Goal: Information Seeking & Learning: Learn about a topic

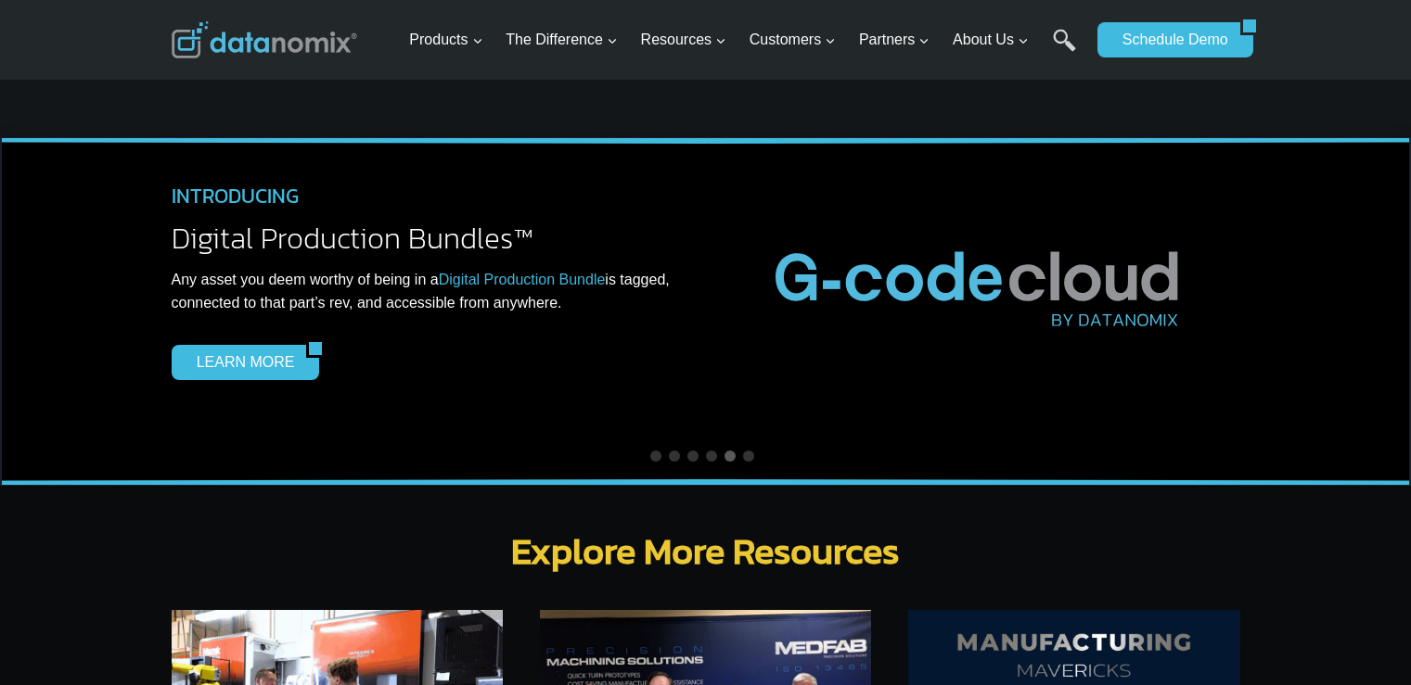
scroll to position [5750, 0]
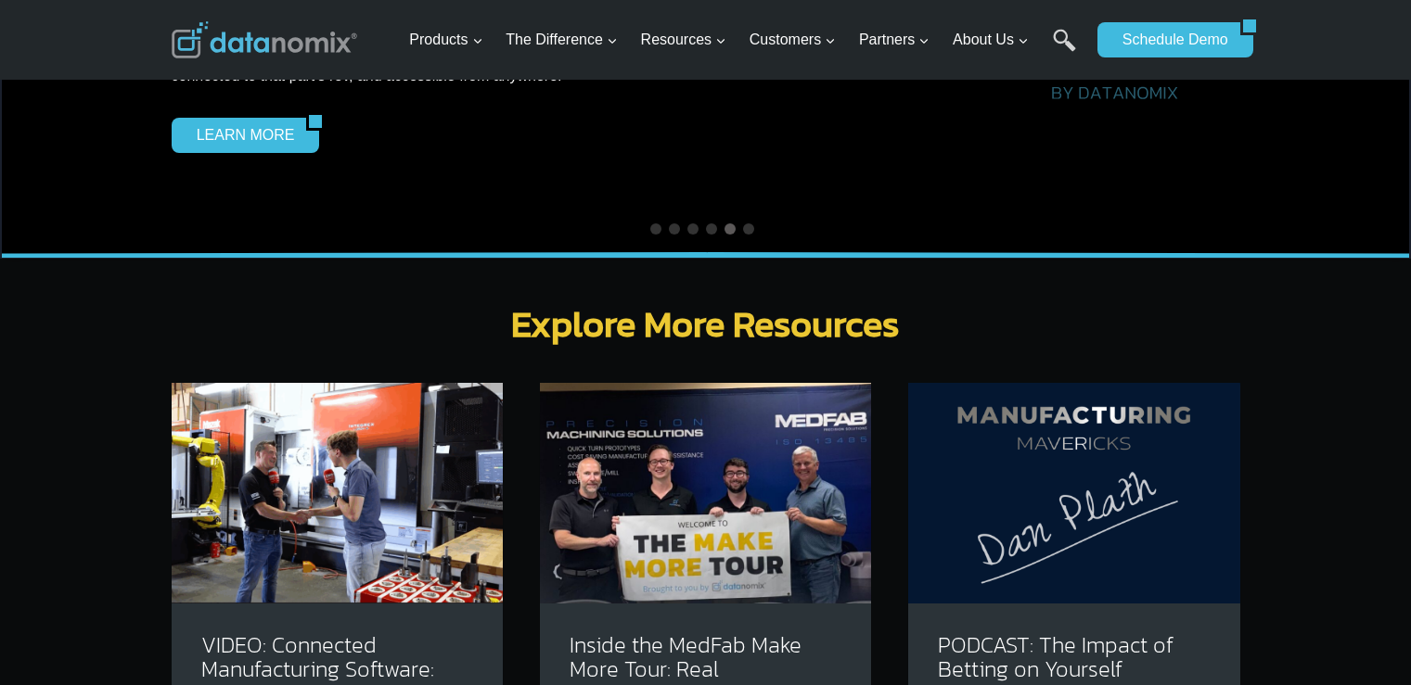
click at [447, 471] on img at bounding box center [337, 493] width 331 height 221
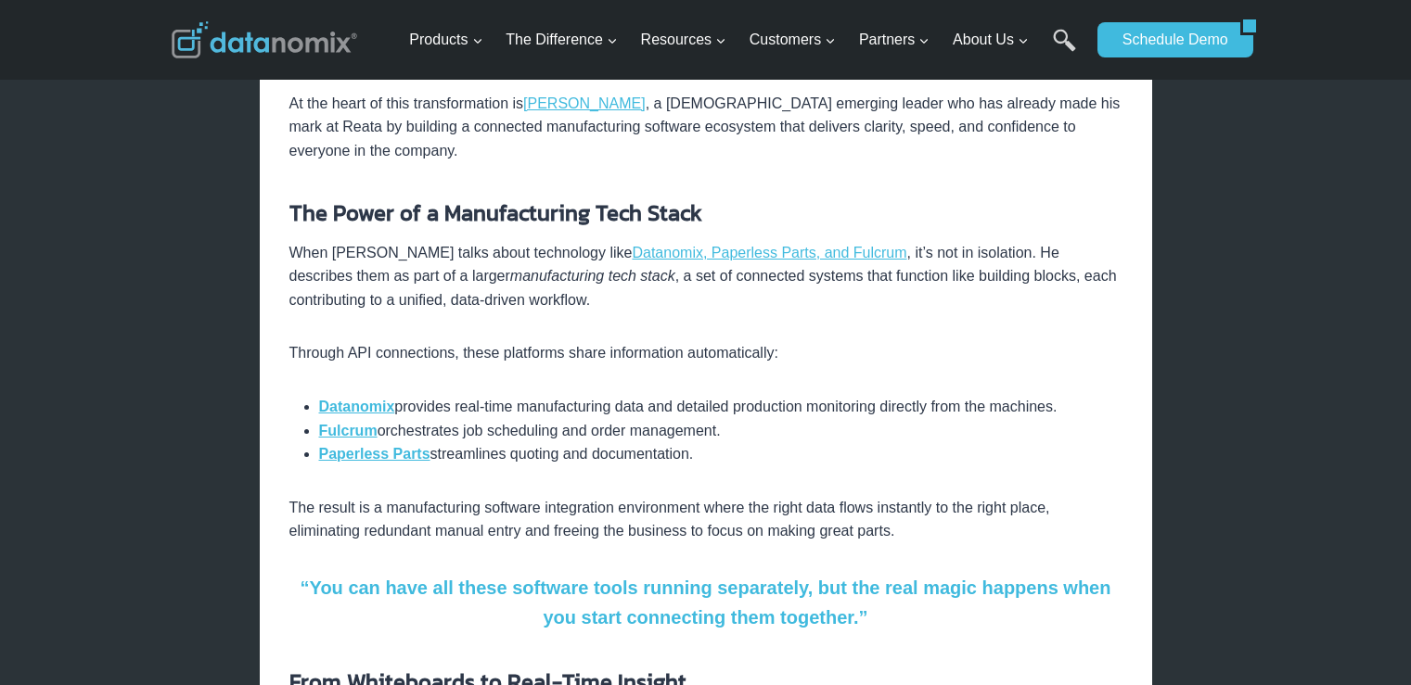
scroll to position [742, 0]
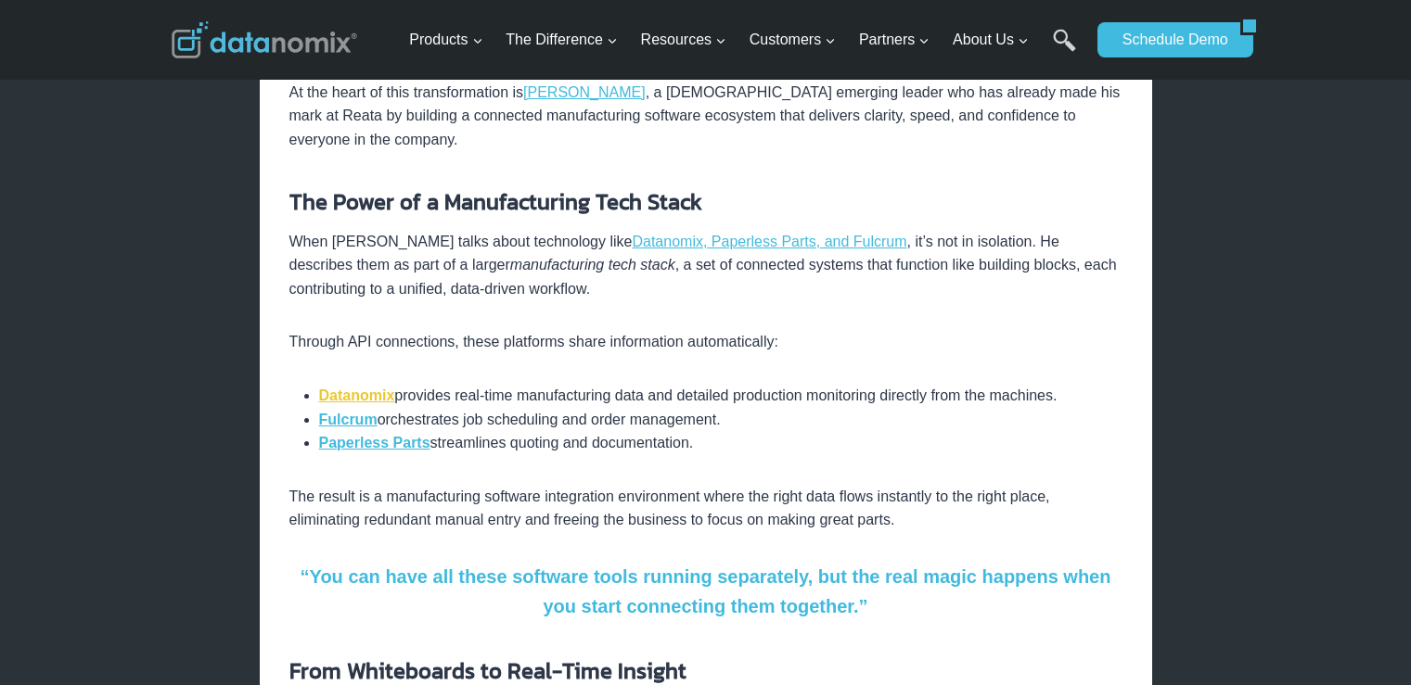
click at [369, 388] on strong "Datanomix" at bounding box center [357, 396] width 76 height 16
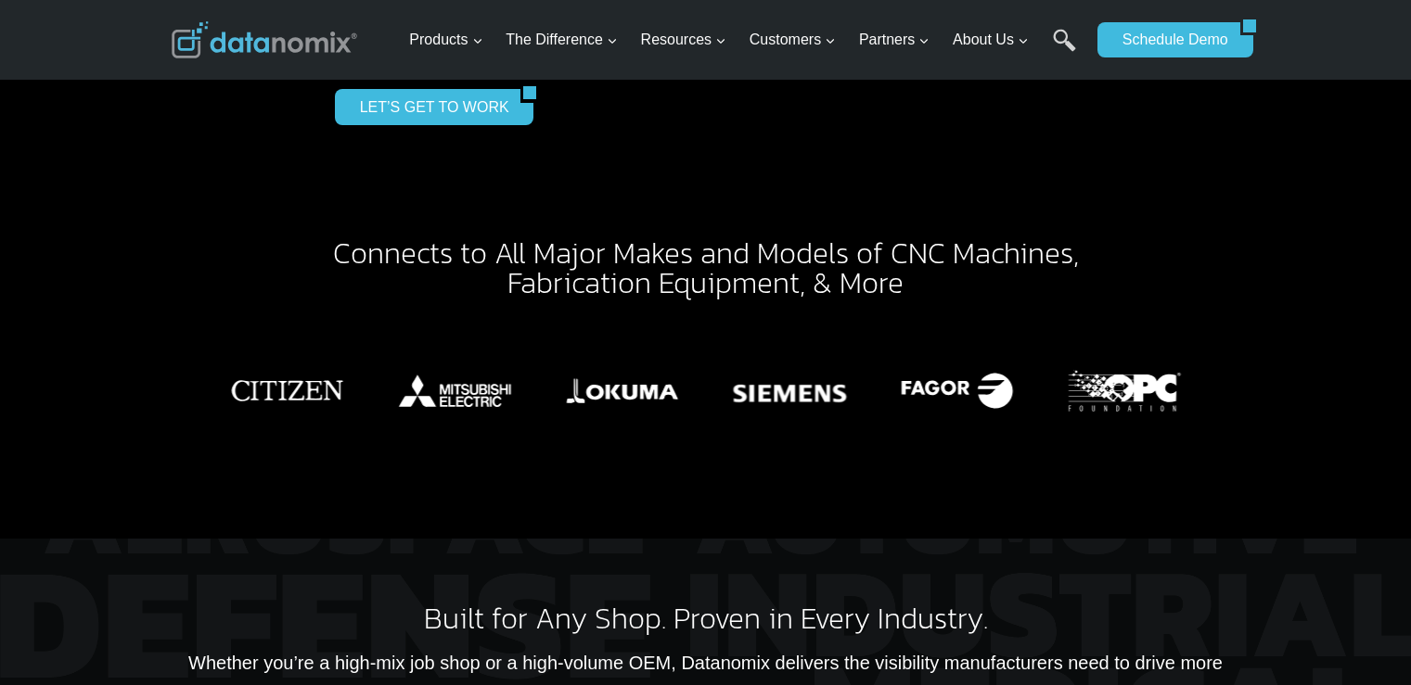
scroll to position [4359, 0]
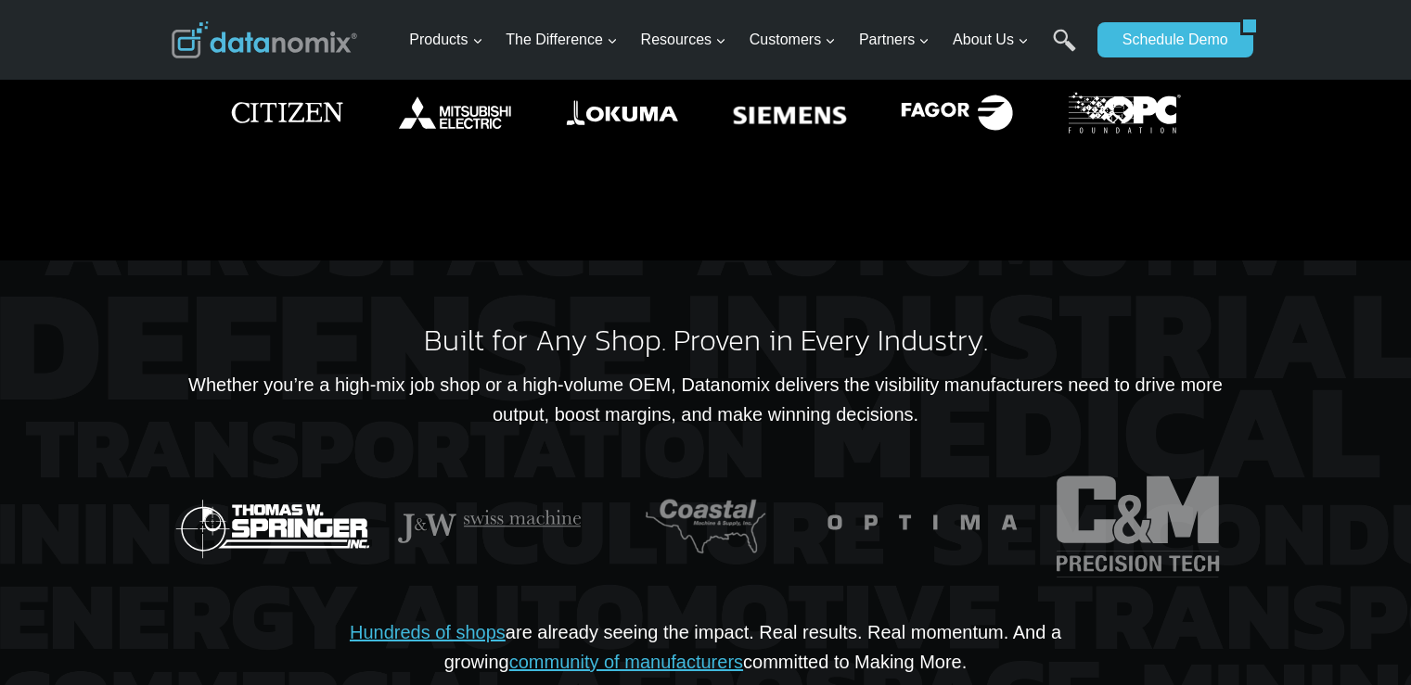
click at [280, 459] on img "17 of 26" at bounding box center [272, 526] width 203 height 135
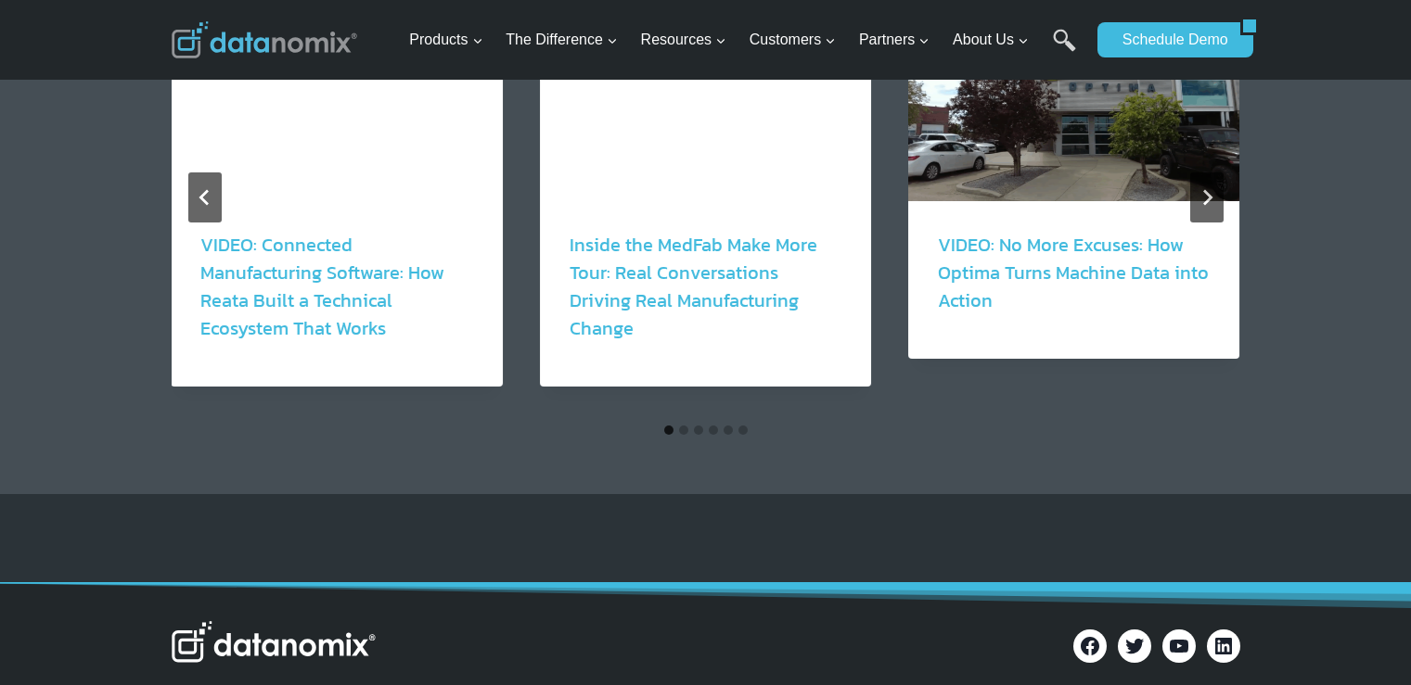
scroll to position [3153, 0]
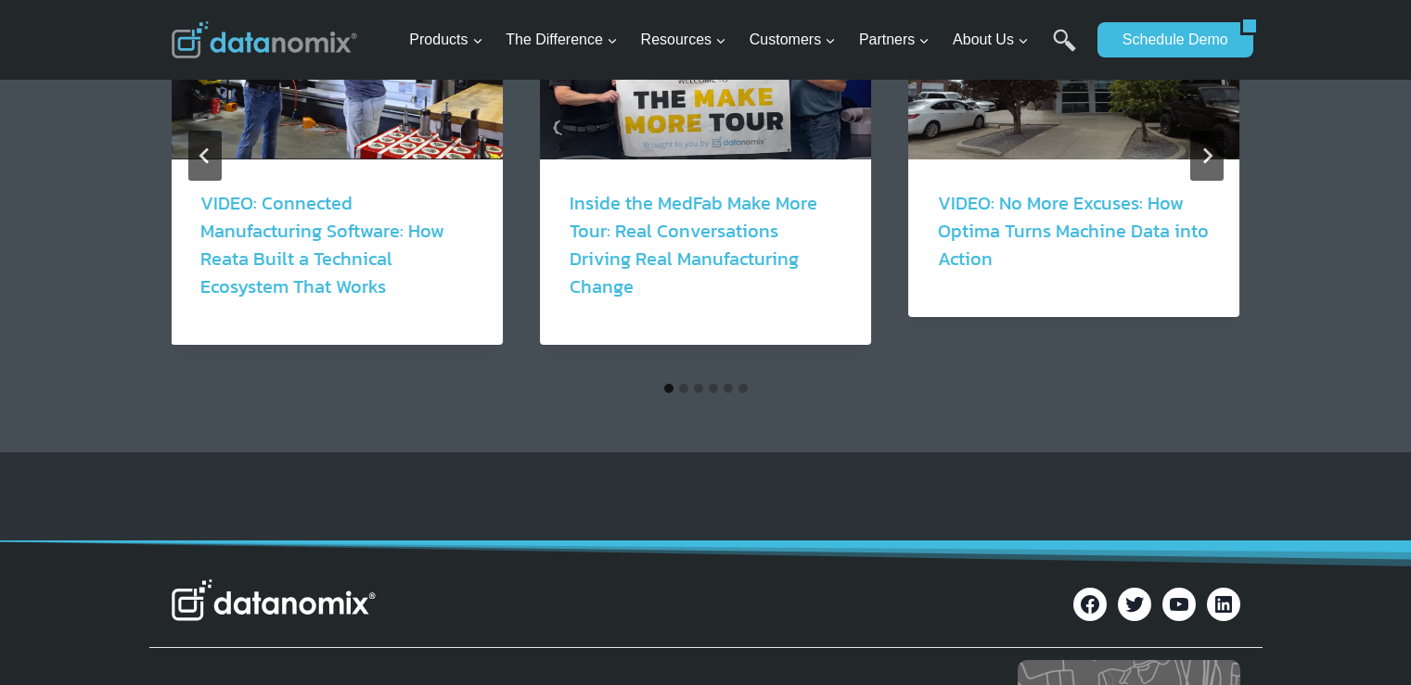
click at [729, 384] on button "Go to slide 5" at bounding box center [727, 388] width 9 height 9
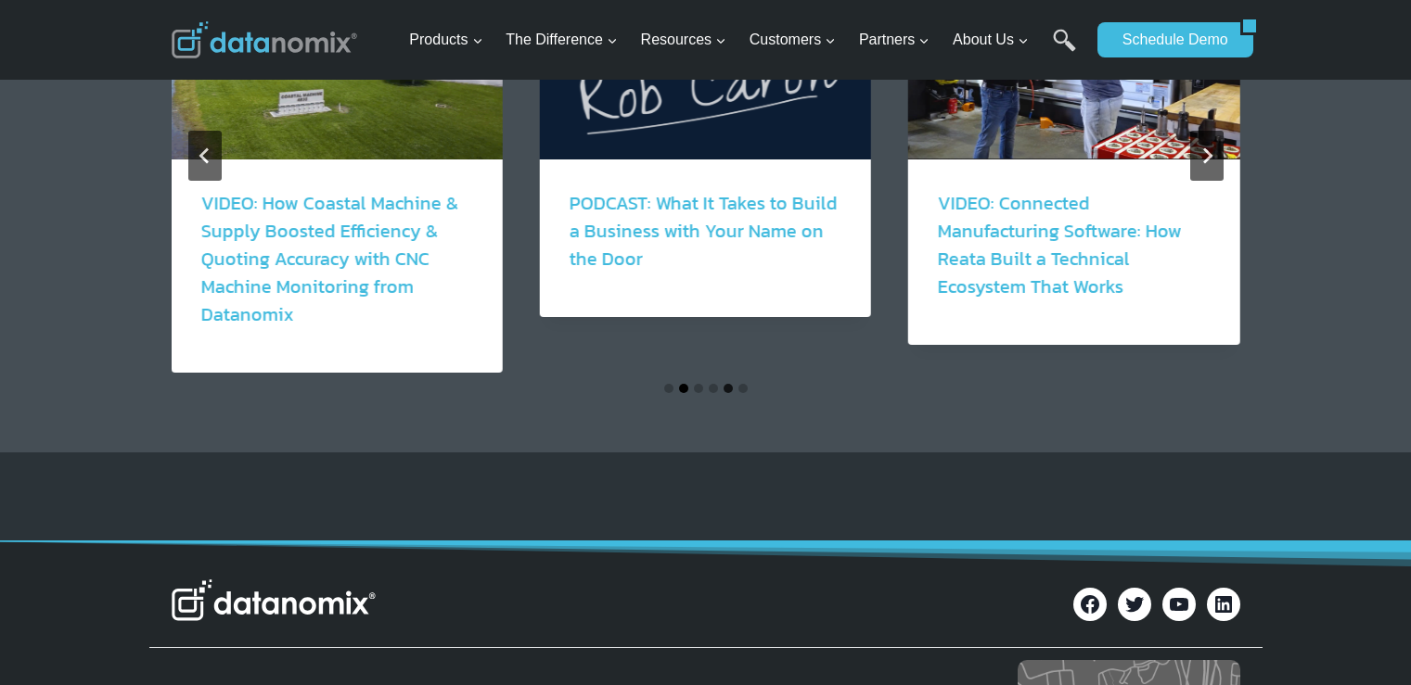
click at [681, 384] on button "Go to slide 2" at bounding box center [683, 388] width 9 height 9
